Goal: Transaction & Acquisition: Purchase product/service

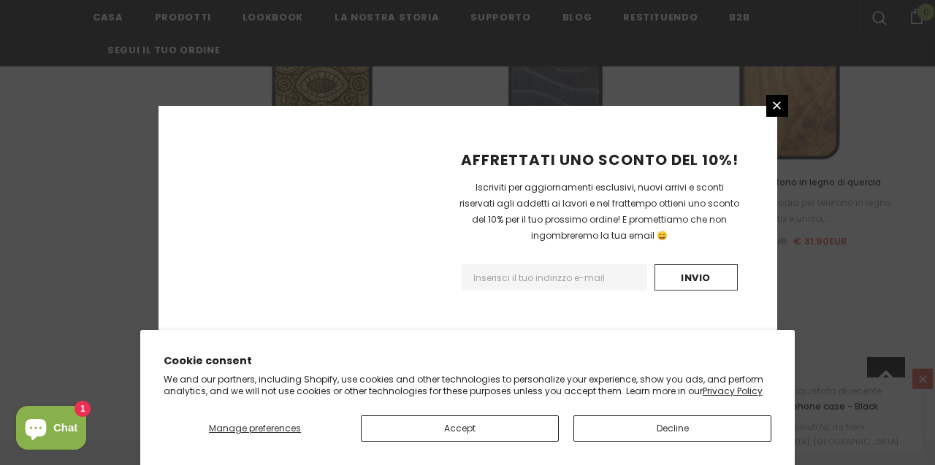
scroll to position [1874, 0]
